Goal: Find contact information: Find contact information

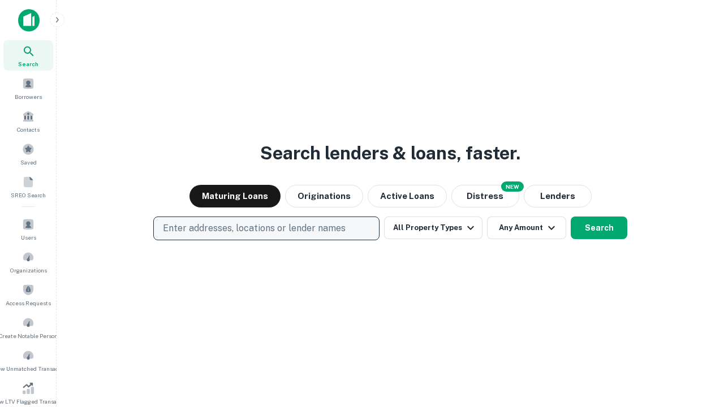
click at [266, 228] on p "Enter addresses, locations or lender names" at bounding box center [254, 229] width 183 height 14
type input "**********"
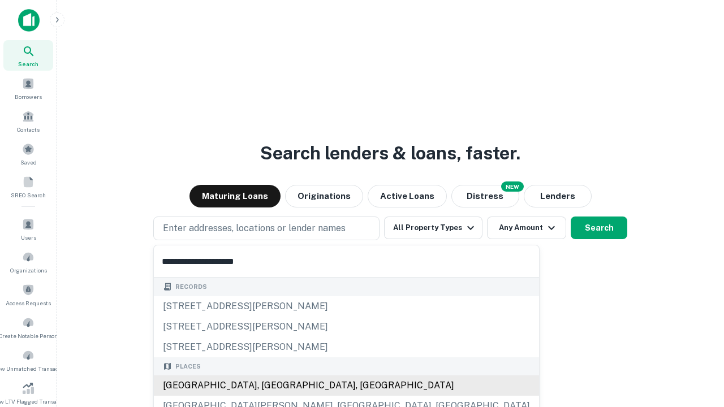
click at [270, 385] on div "Santa Monica, CA, USA" at bounding box center [346, 385] width 385 height 20
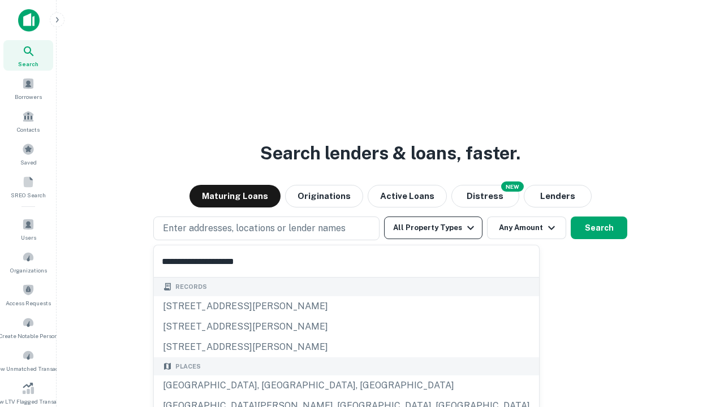
click at [433, 228] on button "All Property Types" at bounding box center [433, 227] width 98 height 23
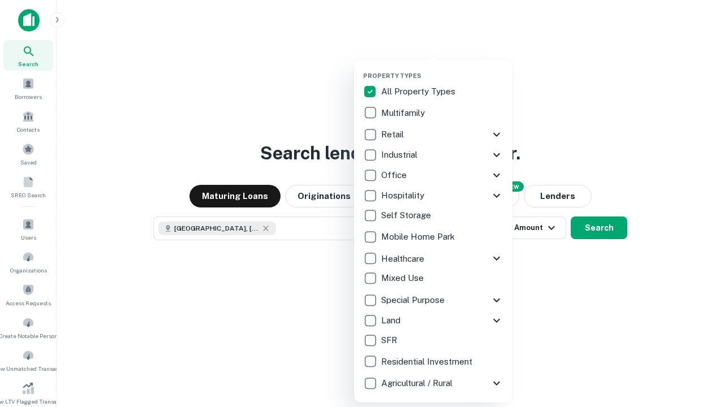
click at [442, 68] on button "button" at bounding box center [442, 68] width 158 height 1
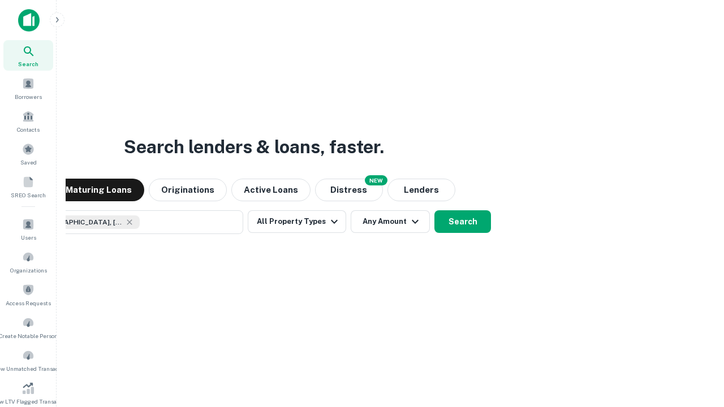
scroll to position [18, 0]
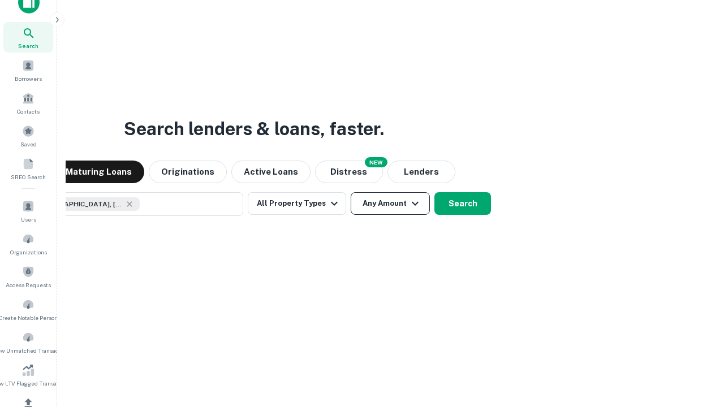
click at [350, 192] on button "Any Amount" at bounding box center [389, 203] width 79 height 23
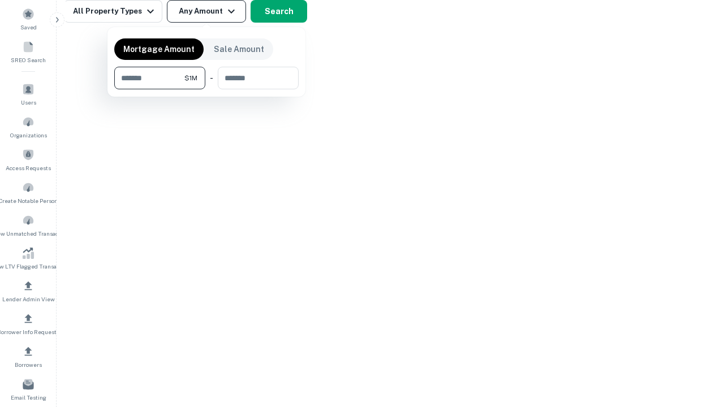
type input "*******"
click at [206, 89] on button "button" at bounding box center [206, 89] width 184 height 1
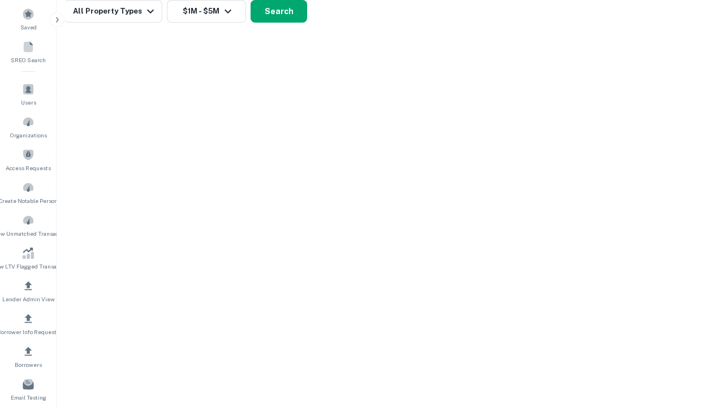
scroll to position [6, 209]
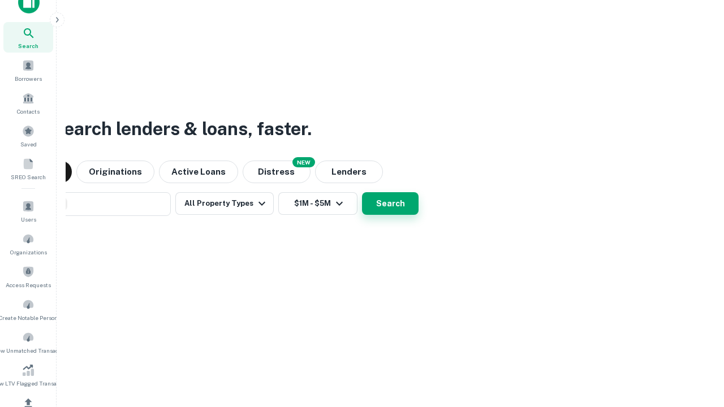
click at [362, 192] on button "Search" at bounding box center [390, 203] width 57 height 23
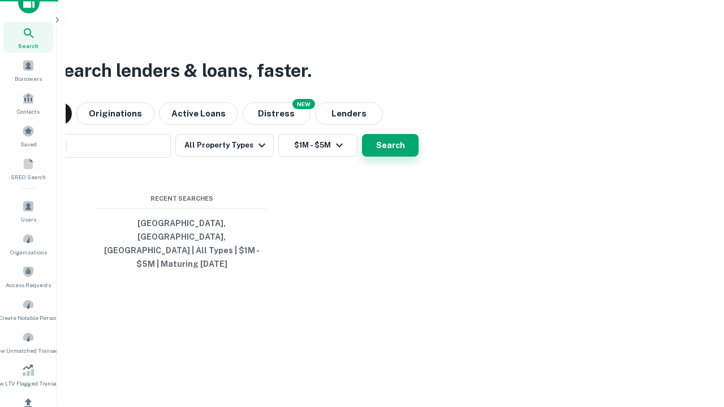
scroll to position [37, 320]
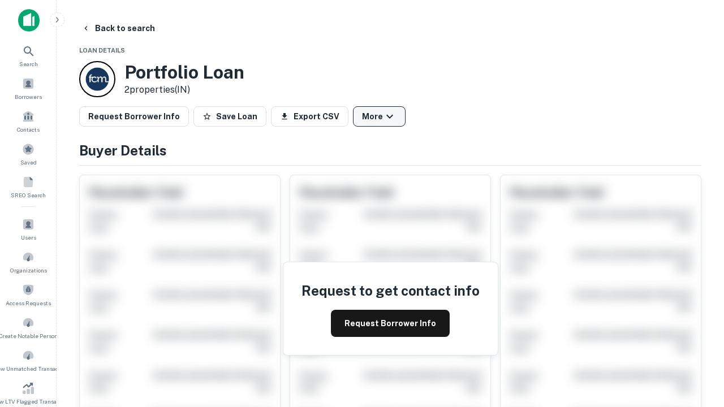
click at [379, 116] on button "More" at bounding box center [379, 116] width 53 height 20
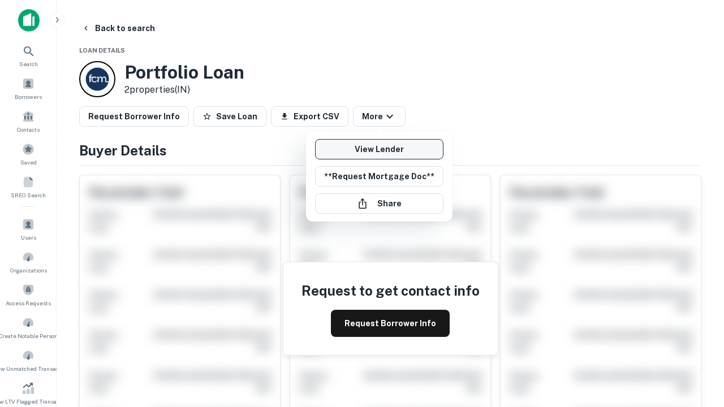
click at [379, 149] on link "View Lender" at bounding box center [379, 149] width 128 height 20
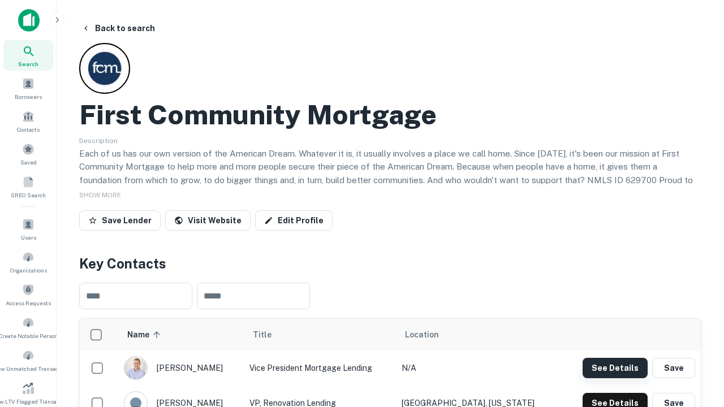
click at [614, 367] on button "See Details" at bounding box center [614, 368] width 65 height 20
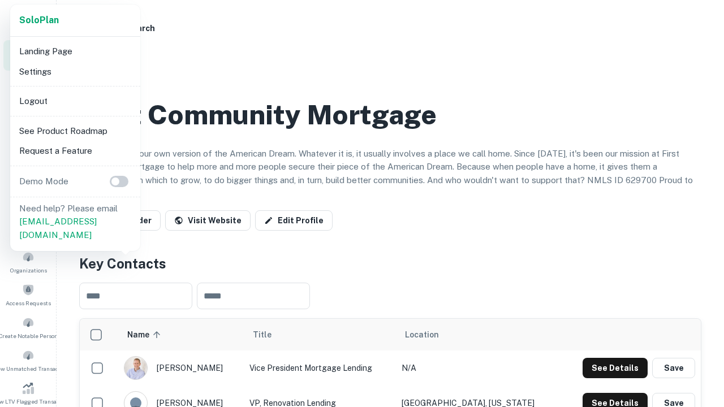
scroll to position [394, 0]
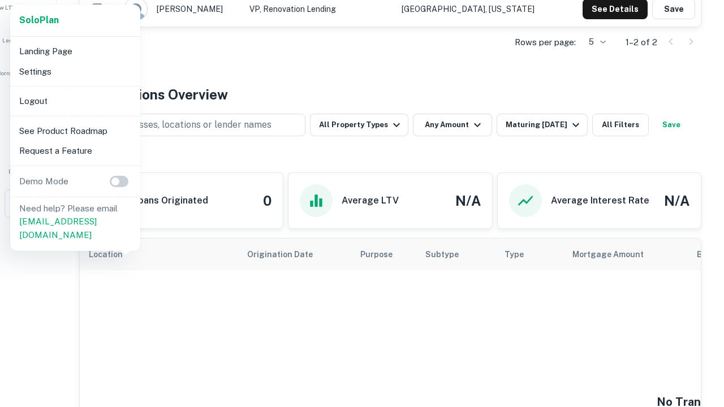
click at [75, 101] on li "Logout" at bounding box center [75, 101] width 121 height 20
